Goal: Information Seeking & Learning: Learn about a topic

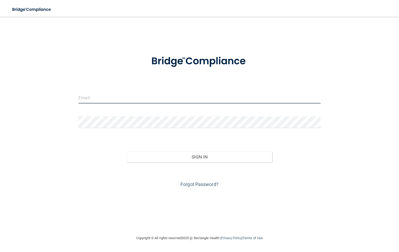
click at [98, 99] on input "email" at bounding box center [199, 98] width 242 height 12
type input "lookevansos@yahoo.com"
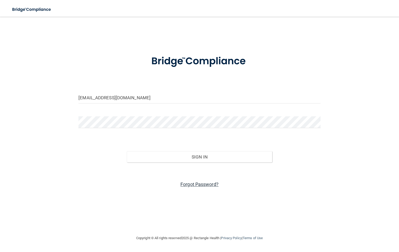
click at [194, 184] on link "Forgot Password?" at bounding box center [199, 183] width 38 height 5
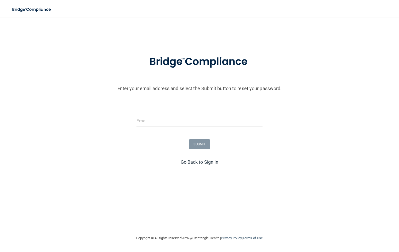
click at [191, 161] on link "Go Back to Sign In" at bounding box center [200, 161] width 38 height 5
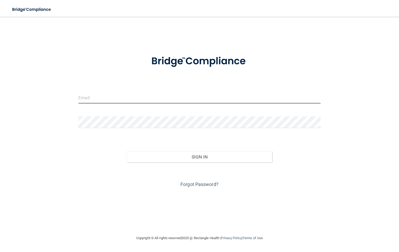
click at [101, 97] on input "email" at bounding box center [199, 98] width 242 height 12
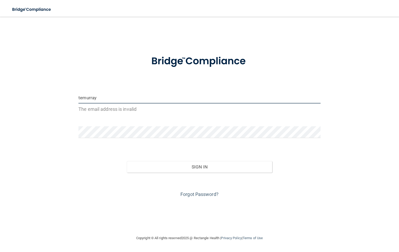
type input "[EMAIL_ADDRESS][DOMAIN_NAME]"
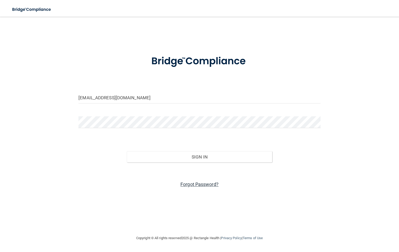
click at [200, 183] on link "Forgot Password?" at bounding box center [199, 183] width 38 height 5
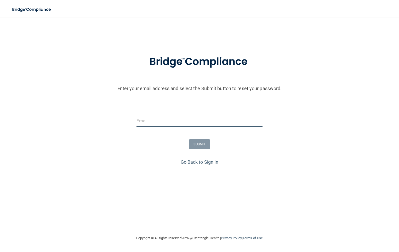
click at [145, 120] on input "email" at bounding box center [200, 121] width 126 height 12
type input "[EMAIL_ADDRESS][DOMAIN_NAME]"
click at [200, 144] on button "SUBMIT" at bounding box center [199, 144] width 21 height 10
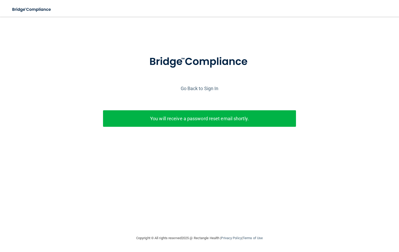
click at [197, 84] on div "Go Back to Sign In" at bounding box center [200, 88] width 402 height 9
click at [197, 87] on link "Go Back to Sign In" at bounding box center [200, 88] width 38 height 5
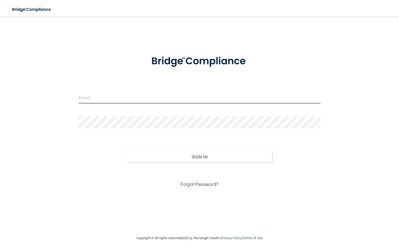
click at [104, 98] on input "email" at bounding box center [199, 98] width 242 height 12
type input "[EMAIL_ADDRESS][DOMAIN_NAME]"
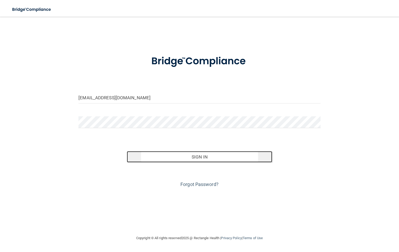
click at [200, 156] on button "Sign In" at bounding box center [199, 157] width 145 height 12
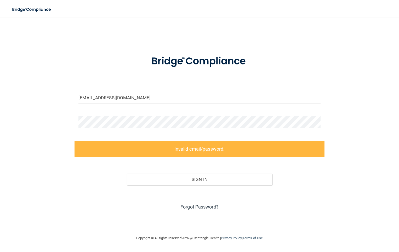
click at [201, 205] on link "Forgot Password?" at bounding box center [199, 206] width 38 height 5
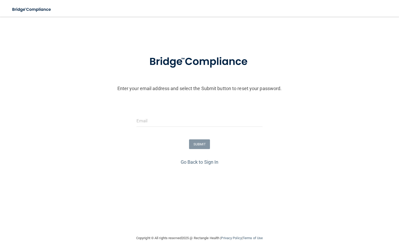
click at [134, 118] on div at bounding box center [200, 123] width 134 height 16
click at [144, 123] on input "email" at bounding box center [200, 121] width 126 height 12
type input "[EMAIL_ADDRESS][DOMAIN_NAME]"
click at [199, 144] on button "SUBMIT" at bounding box center [199, 144] width 21 height 10
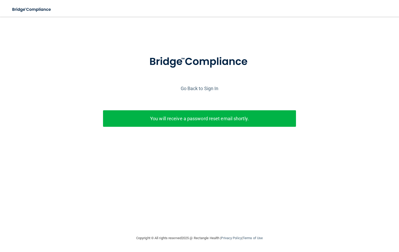
click at [199, 121] on p "You will receive a password reset email shortly." at bounding box center [199, 118] width 185 height 9
click at [197, 89] on link "Go Back to Sign In" at bounding box center [200, 88] width 38 height 5
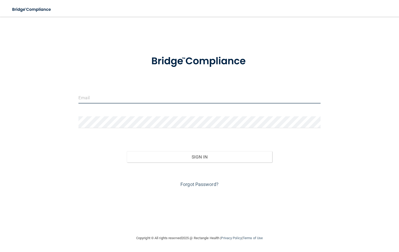
click at [106, 99] on input "email" at bounding box center [199, 98] width 242 height 12
type input "[EMAIL_ADDRESS][DOMAIN_NAME]"
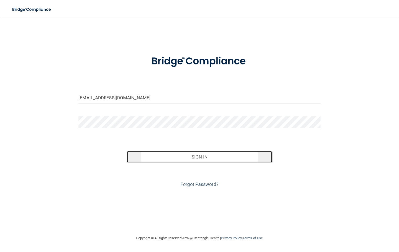
click at [196, 157] on button "Sign In" at bounding box center [199, 157] width 145 height 12
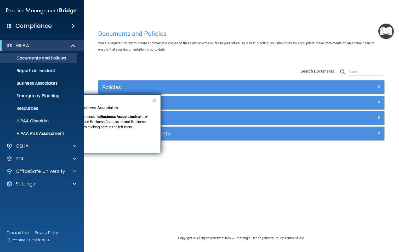
drag, startPoint x: 134, startPoint y: 101, endPoint x: 145, endPoint y: 101, distance: 11.0
click at [145, 101] on div "× New Location for Business Associates We've made it easier to access the Busin…" at bounding box center [98, 123] width 126 height 59
click at [155, 99] on button "×" at bounding box center [154, 100] width 5 height 8
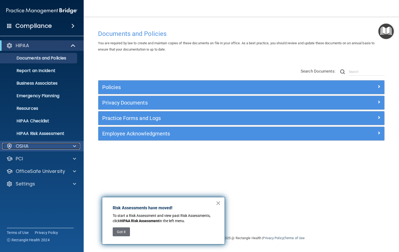
click at [58, 146] on div "OSHA" at bounding box center [34, 146] width 65 height 6
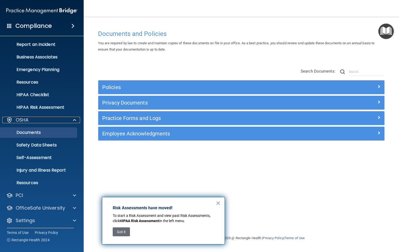
scroll to position [28, 0]
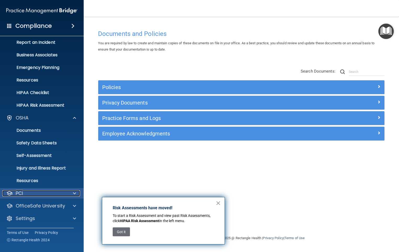
click at [69, 193] on div at bounding box center [73, 193] width 13 height 6
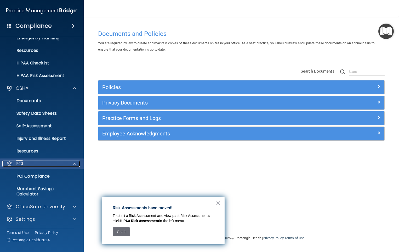
scroll to position [59, 0]
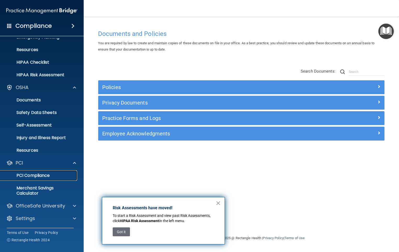
click at [55, 179] on link "PCI Compliance" at bounding box center [36, 175] width 82 height 10
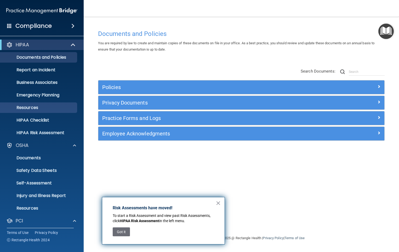
scroll to position [0, 0]
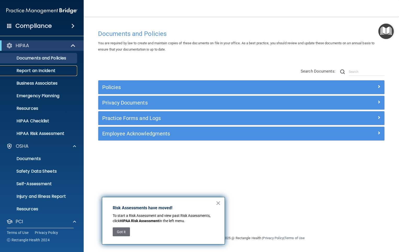
click at [48, 72] on p "Report an Incident" at bounding box center [38, 70] width 71 height 5
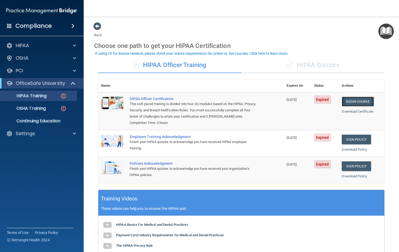
click at [358, 101] on link "Begin Course" at bounding box center [358, 102] width 32 height 10
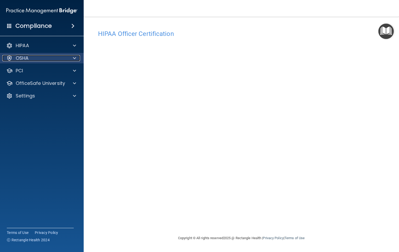
click at [32, 58] on div "OSHA" at bounding box center [34, 58] width 65 height 6
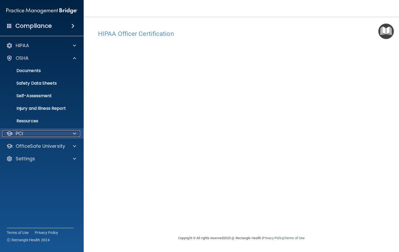
click at [19, 133] on p "PCI" at bounding box center [19, 133] width 7 height 6
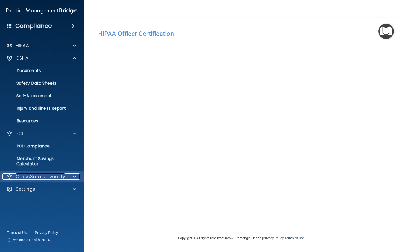
click at [75, 174] on span at bounding box center [74, 176] width 3 height 6
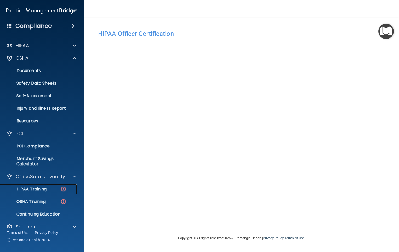
click at [42, 187] on p "HIPAA Training" at bounding box center [24, 188] width 43 height 5
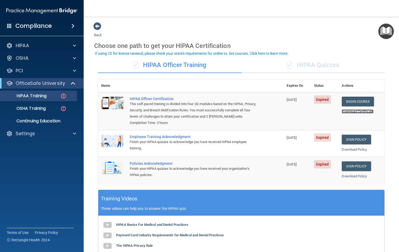
click at [353, 110] on link "Download Certificate" at bounding box center [358, 111] width 32 height 4
click at [349, 148] on link "Download Policy" at bounding box center [354, 149] width 25 height 4
click at [353, 139] on link "Sign Policy" at bounding box center [356, 139] width 29 height 10
click at [350, 164] on link "Sign Policy" at bounding box center [356, 166] width 29 height 10
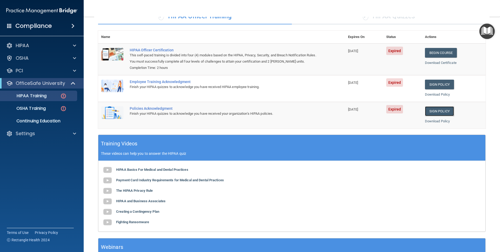
scroll to position [76, 0]
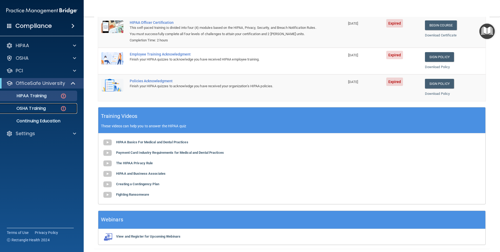
click at [38, 108] on p "OSHA Training" at bounding box center [24, 108] width 42 height 5
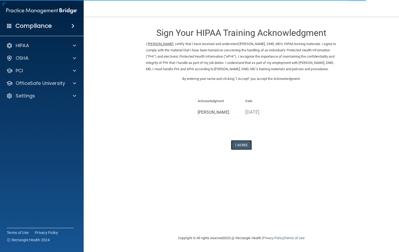
click at [242, 150] on button "I Agree" at bounding box center [241, 145] width 21 height 10
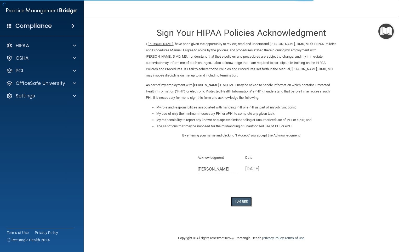
click at [245, 200] on button "I Agree" at bounding box center [241, 201] width 21 height 10
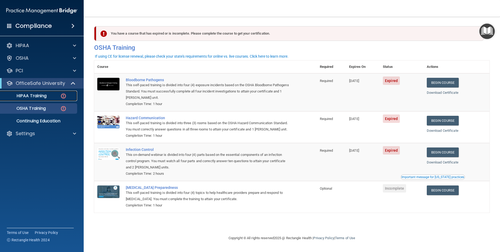
click at [46, 95] on p "HIPAA Training" at bounding box center [24, 95] width 43 height 5
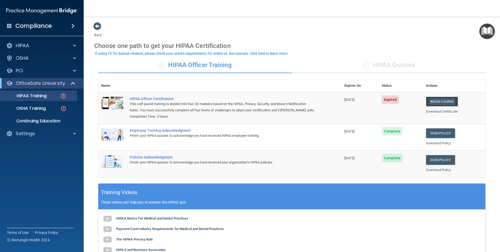
click at [435, 100] on link "Begin Course" at bounding box center [442, 102] width 32 height 10
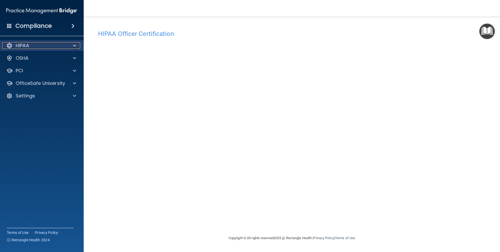
click at [34, 46] on div "HIPAA" at bounding box center [34, 45] width 65 height 6
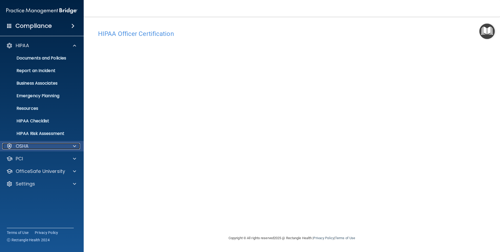
click at [37, 144] on div "OSHA" at bounding box center [34, 146] width 65 height 6
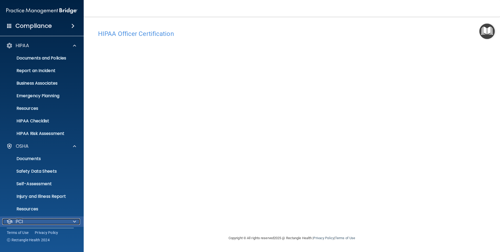
click at [74, 221] on span at bounding box center [74, 221] width 3 height 6
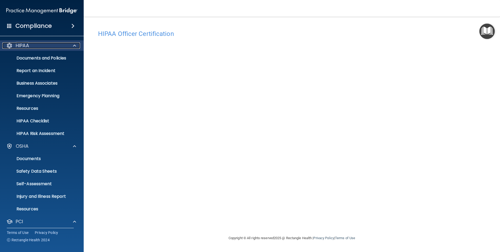
click at [75, 44] on span at bounding box center [74, 45] width 3 height 6
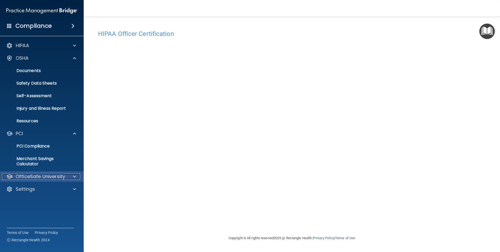
click at [75, 173] on span at bounding box center [74, 176] width 3 height 6
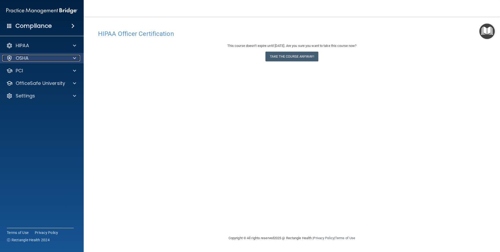
click at [74, 57] on span at bounding box center [74, 58] width 3 height 6
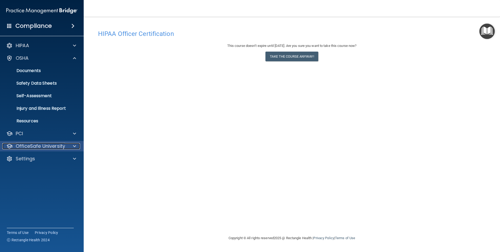
click at [75, 143] on span at bounding box center [74, 146] width 3 height 6
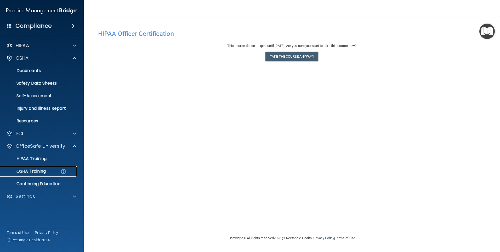
click at [38, 169] on p "OSHA Training" at bounding box center [24, 170] width 42 height 5
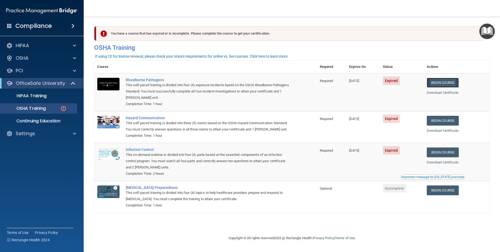
click at [446, 82] on link "Begin Course" at bounding box center [443, 83] width 32 height 10
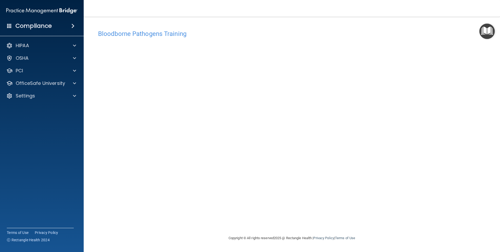
click at [488, 30] on img "Open Resource Center" at bounding box center [486, 31] width 15 height 15
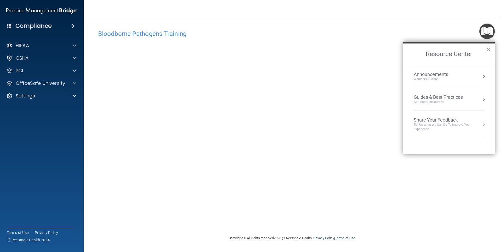
click at [488, 47] on button "×" at bounding box center [488, 49] width 5 height 8
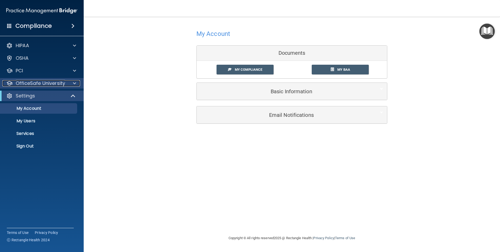
click at [74, 82] on span at bounding box center [74, 83] width 3 height 6
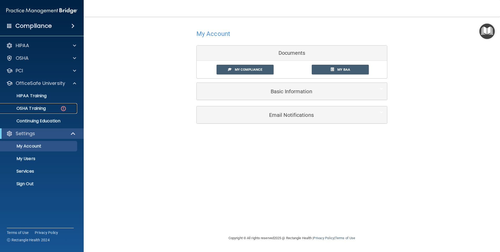
click at [65, 105] on img at bounding box center [63, 108] width 7 height 7
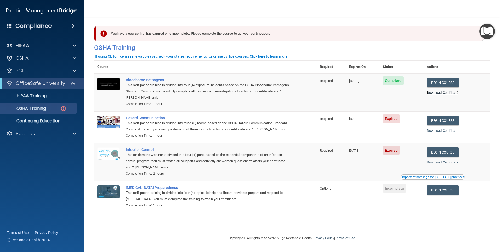
click at [443, 91] on link "Download Certificate" at bounding box center [443, 93] width 32 height 4
click at [444, 121] on link "Begin Course" at bounding box center [443, 121] width 32 height 10
click at [446, 82] on link "Begin Course" at bounding box center [443, 83] width 32 height 10
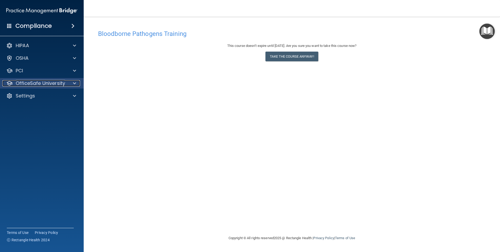
click at [72, 81] on div at bounding box center [73, 83] width 13 height 6
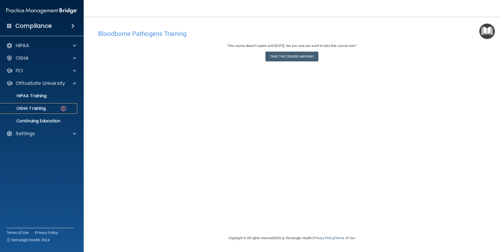
click at [46, 106] on p "OSHA Training" at bounding box center [24, 108] width 42 height 5
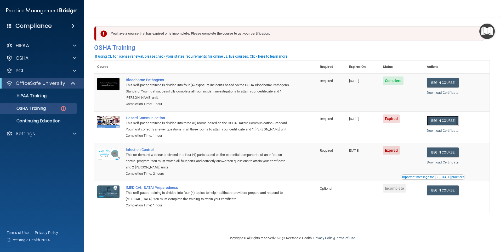
click at [445, 120] on link "Begin Course" at bounding box center [443, 121] width 32 height 10
click at [446, 122] on link "Begin Course" at bounding box center [443, 121] width 32 height 10
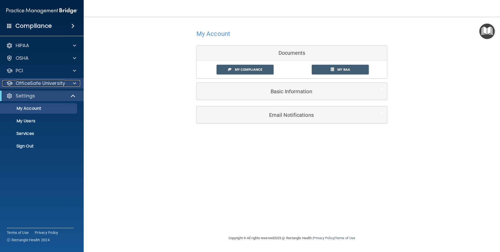
click at [73, 81] on span at bounding box center [74, 83] width 3 height 6
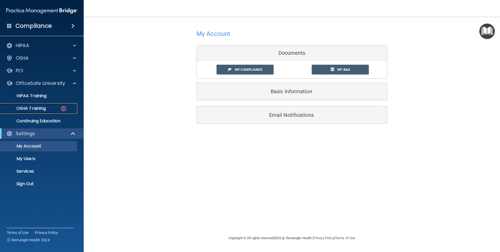
click at [55, 108] on div "OSHA Training" at bounding box center [38, 108] width 71 height 5
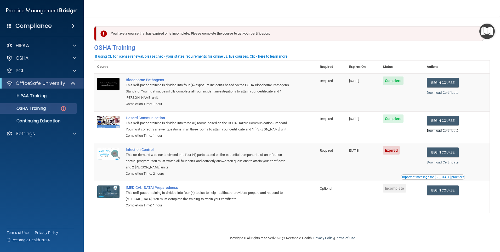
click at [441, 131] on link "Download Certificate" at bounding box center [443, 130] width 32 height 4
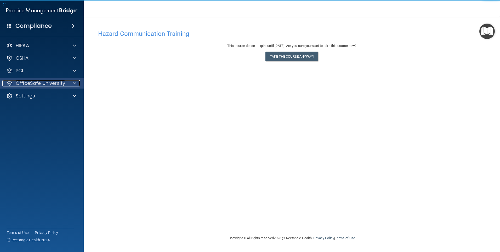
click at [55, 83] on p "OfficeSafe University" at bounding box center [40, 83] width 49 height 6
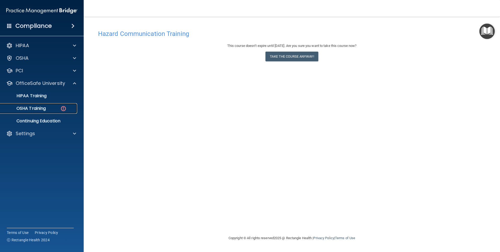
click at [53, 108] on div "OSHA Training" at bounding box center [38, 108] width 71 height 5
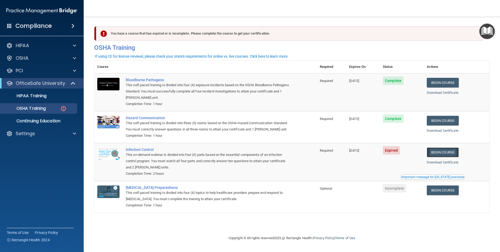
click at [444, 157] on link "Begin Course" at bounding box center [443, 152] width 32 height 10
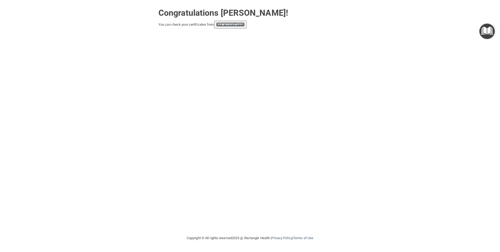
click at [229, 24] on link "your account page!" at bounding box center [230, 24] width 29 height 4
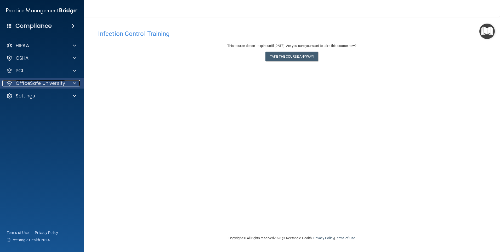
click at [73, 81] on span at bounding box center [74, 83] width 3 height 6
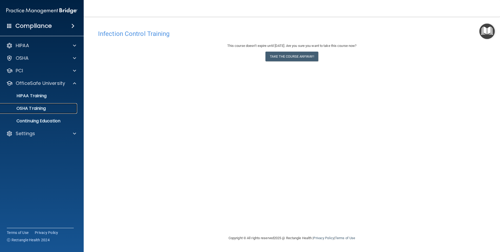
click at [47, 107] on div "OSHA Training" at bounding box center [38, 108] width 71 height 5
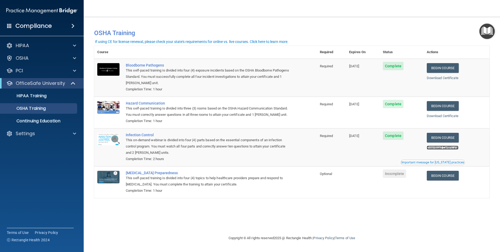
click at [444, 149] on link "Download Certificate" at bounding box center [443, 147] width 32 height 4
